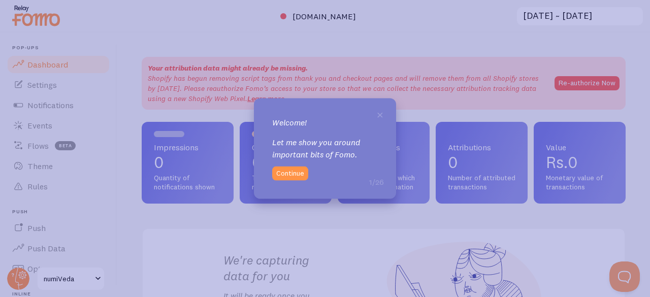
drag, startPoint x: 381, startPoint y: 113, endPoint x: 410, endPoint y: 67, distance: 54.7
click at [381, 113] on span "×" at bounding box center [380, 113] width 8 height 15
click at [298, 175] on button "Continue" at bounding box center [290, 174] width 36 height 14
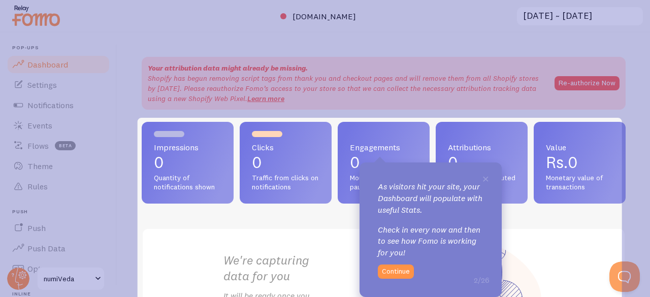
click at [201, 104] on icon at bounding box center [325, 150] width 650 height 301
click at [488, 179] on span "×" at bounding box center [486, 178] width 8 height 15
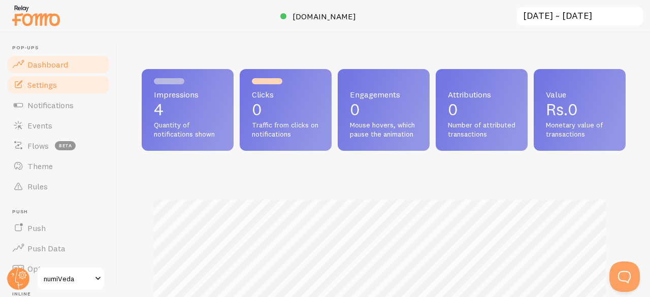
click at [38, 92] on link "Settings" at bounding box center [58, 85] width 105 height 20
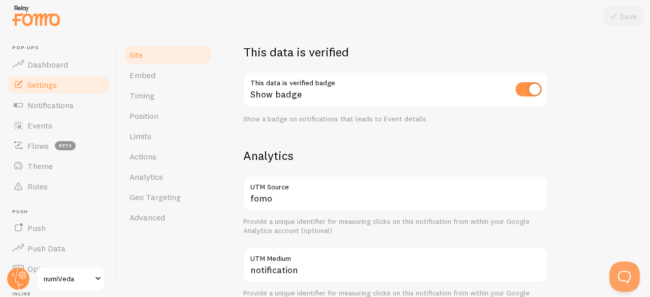
scroll to position [305, 0]
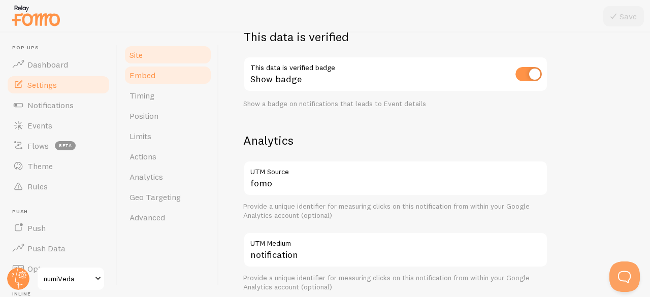
click at [163, 81] on link "Embed" at bounding box center [167, 75] width 89 height 20
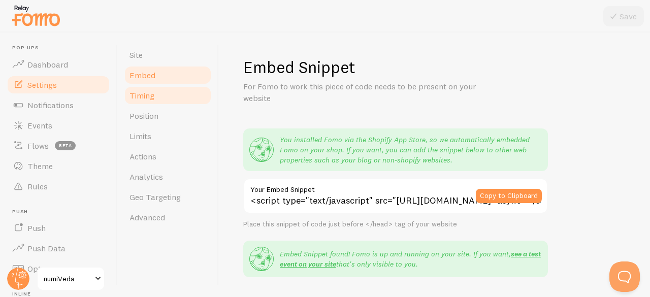
click at [158, 103] on link "Timing" at bounding box center [167, 95] width 89 height 20
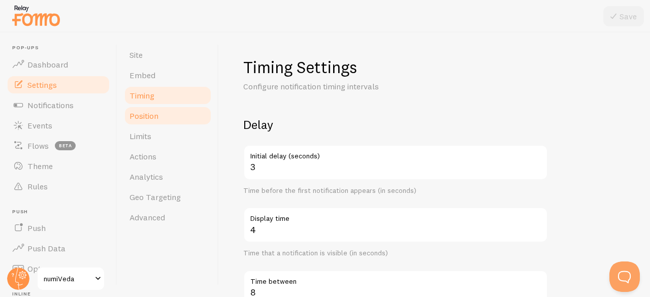
click at [159, 119] on link "Position" at bounding box center [167, 116] width 89 height 20
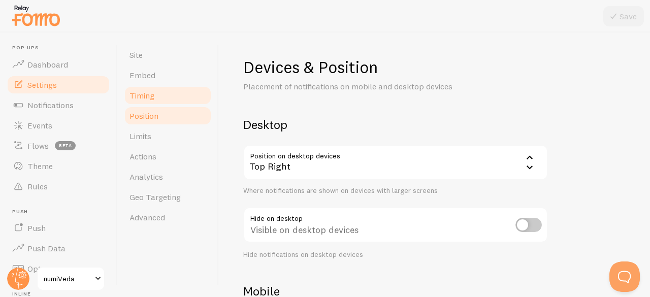
click at [158, 94] on link "Timing" at bounding box center [167, 95] width 89 height 20
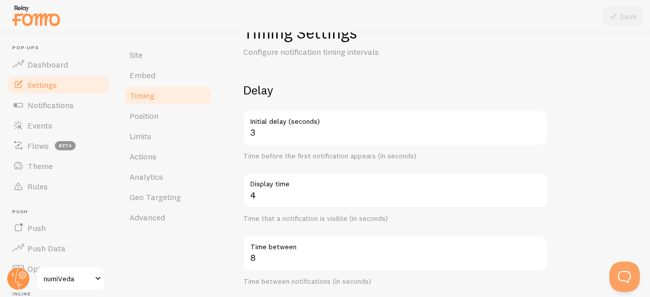
scroll to position [51, 0]
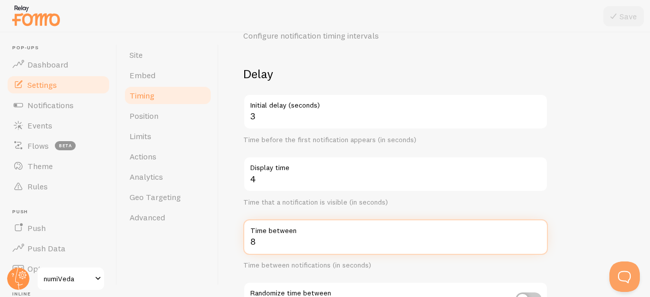
drag, startPoint x: 285, startPoint y: 240, endPoint x: 210, endPoint y: 240, distance: 75.2
click at [210, 240] on div "Site Embed Timing Position Limits Actions Analytics Geo Targeting Advanced Timi…" at bounding box center [383, 165] width 533 height 265
type input "15"
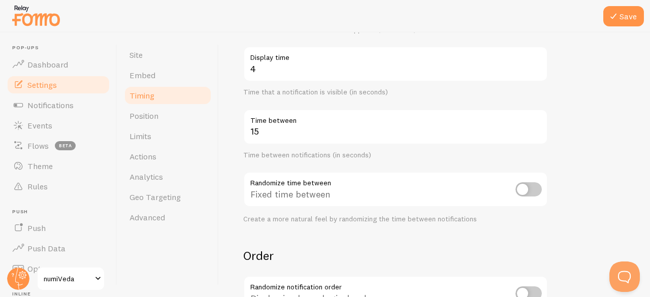
scroll to position [162, 0]
click at [625, 14] on button "Save" at bounding box center [624, 16] width 41 height 20
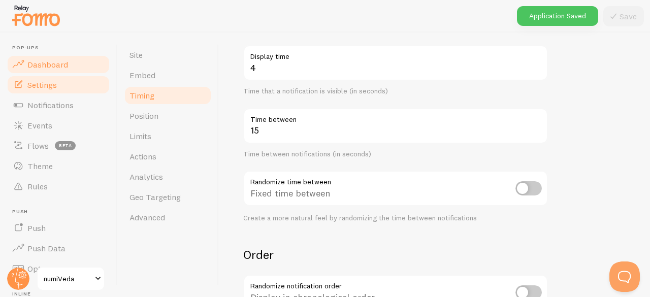
click at [57, 66] on span "Dashboard" at bounding box center [47, 64] width 41 height 10
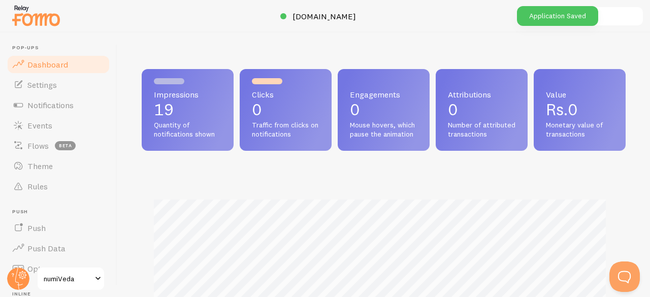
scroll to position [267, 477]
